Goal: Information Seeking & Learning: Learn about a topic

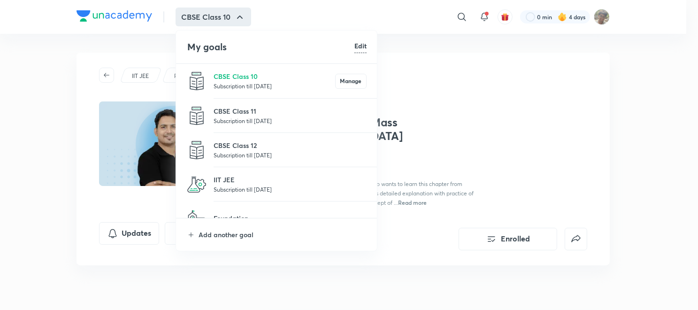
click at [285, 172] on li "IIT JEE Subscription till [DATE]" at bounding box center [277, 184] width 202 height 34
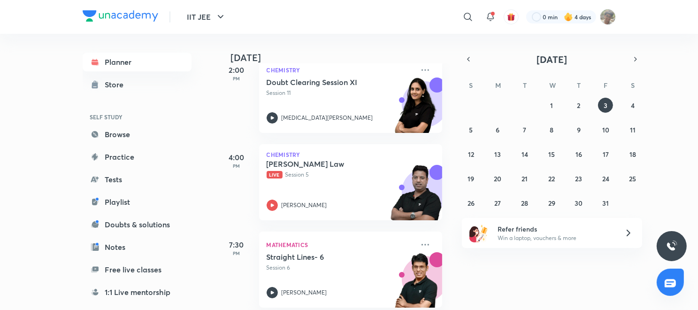
scroll to position [151, 0]
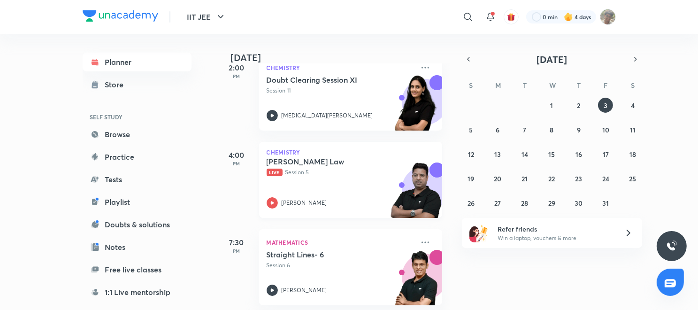
click at [269, 207] on icon at bounding box center [272, 202] width 11 height 11
